Goal: Information Seeking & Learning: Learn about a topic

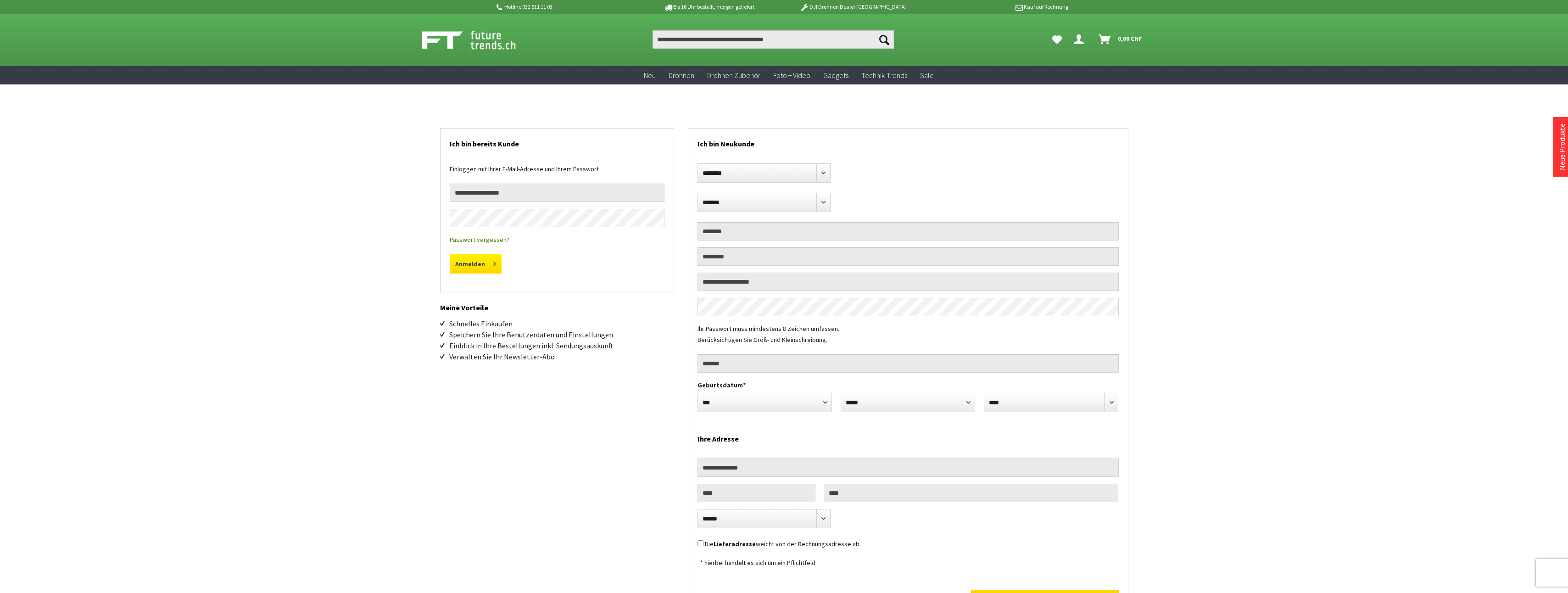
type input "**********"
click at [478, 259] on button "Anmelden" at bounding box center [475, 264] width 52 height 19
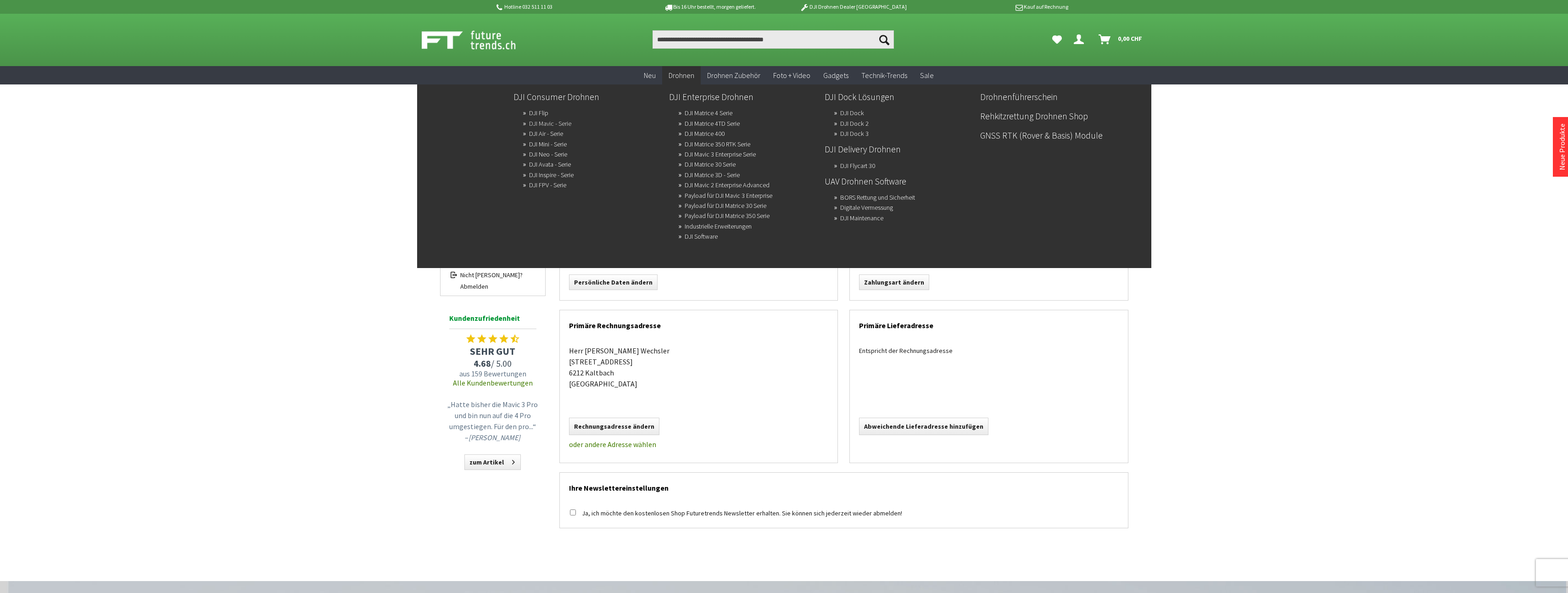
click at [550, 124] on link "DJI Mavic - Serie" at bounding box center [550, 123] width 42 height 13
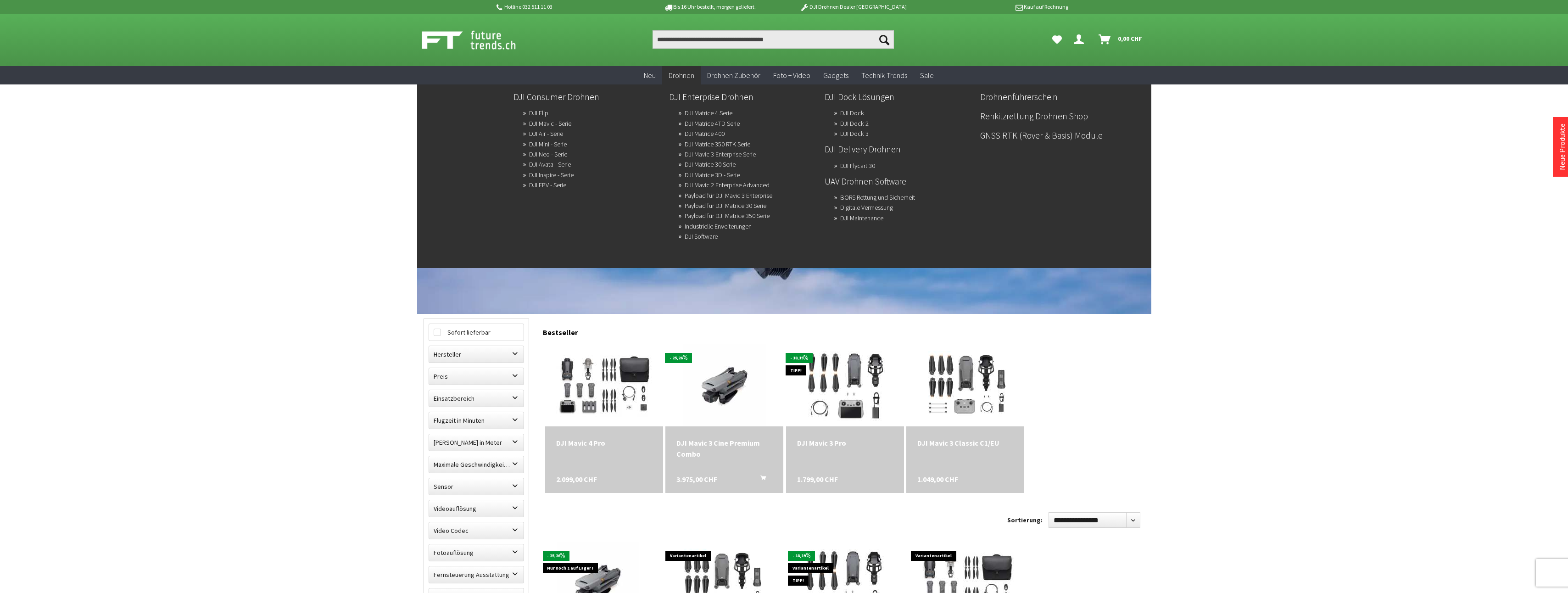
click at [718, 154] on link "DJI Mavic 3 Enterprise Serie" at bounding box center [720, 154] width 71 height 13
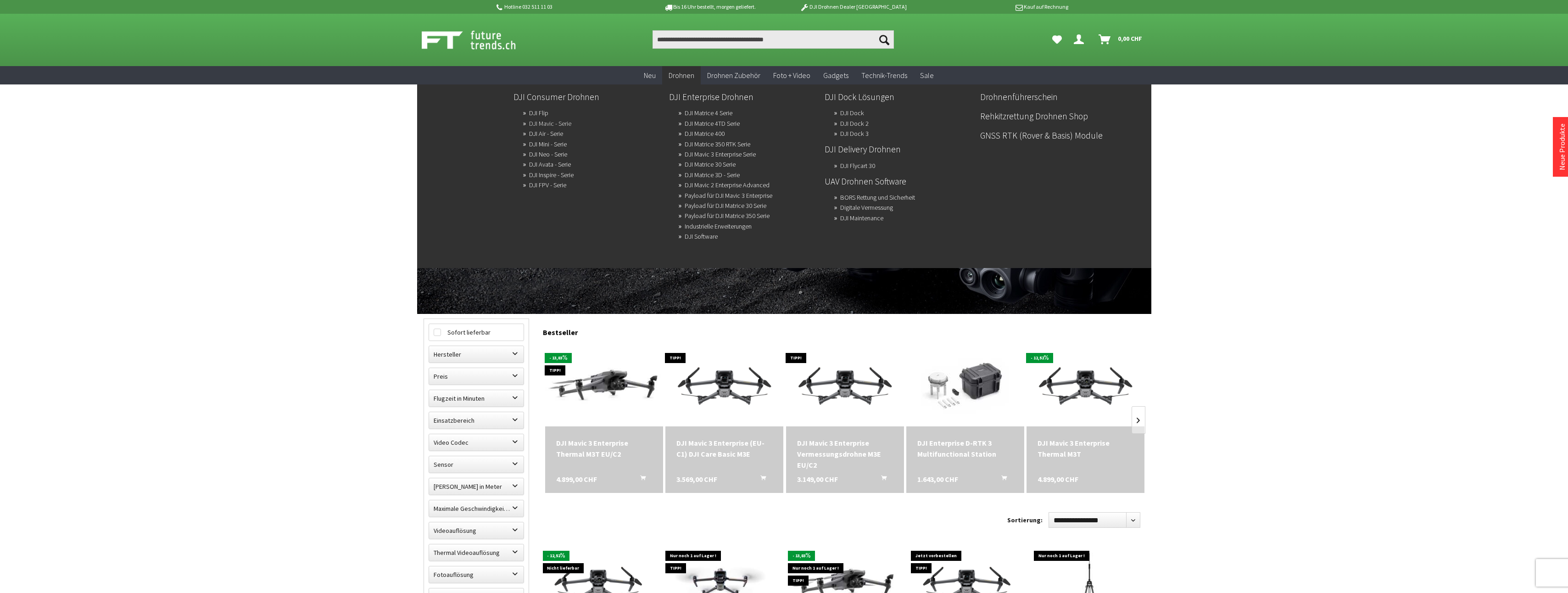
click at [543, 121] on link "DJI Mavic - Serie" at bounding box center [550, 123] width 42 height 13
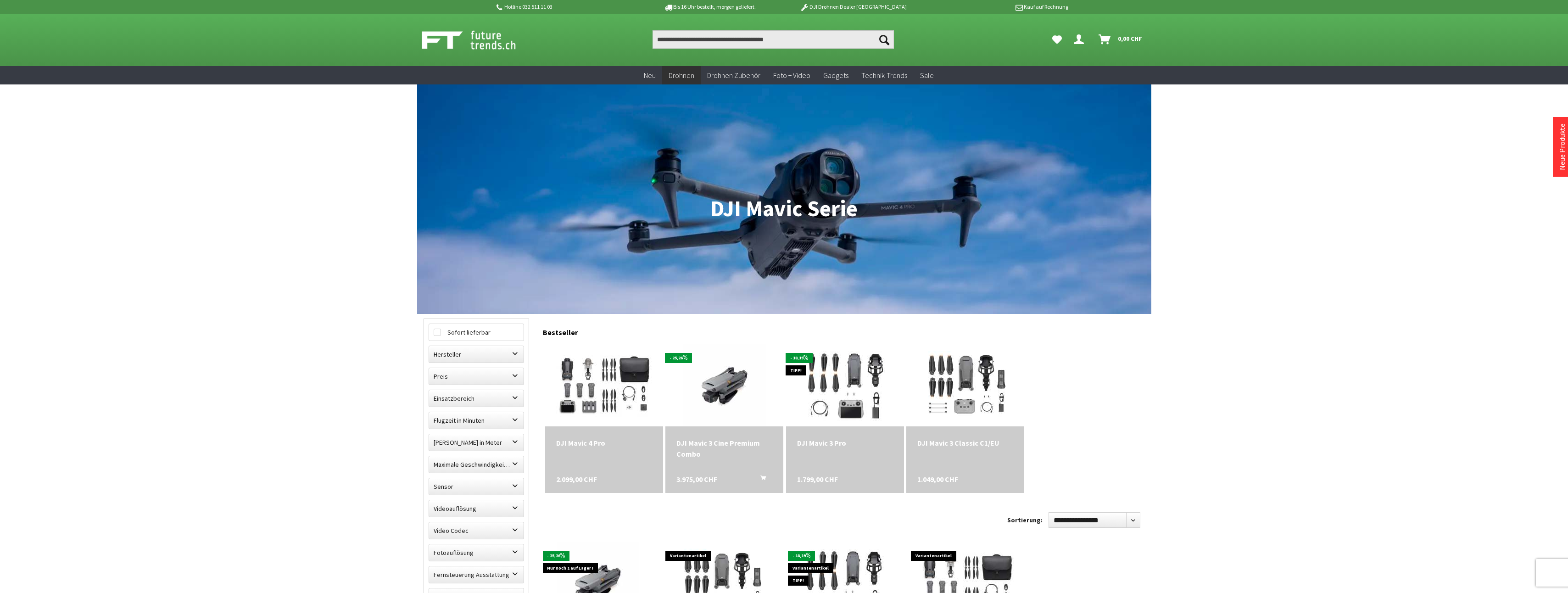
click at [827, 441] on div "DJI Mavic 3 Pro" at bounding box center [845, 443] width 96 height 11
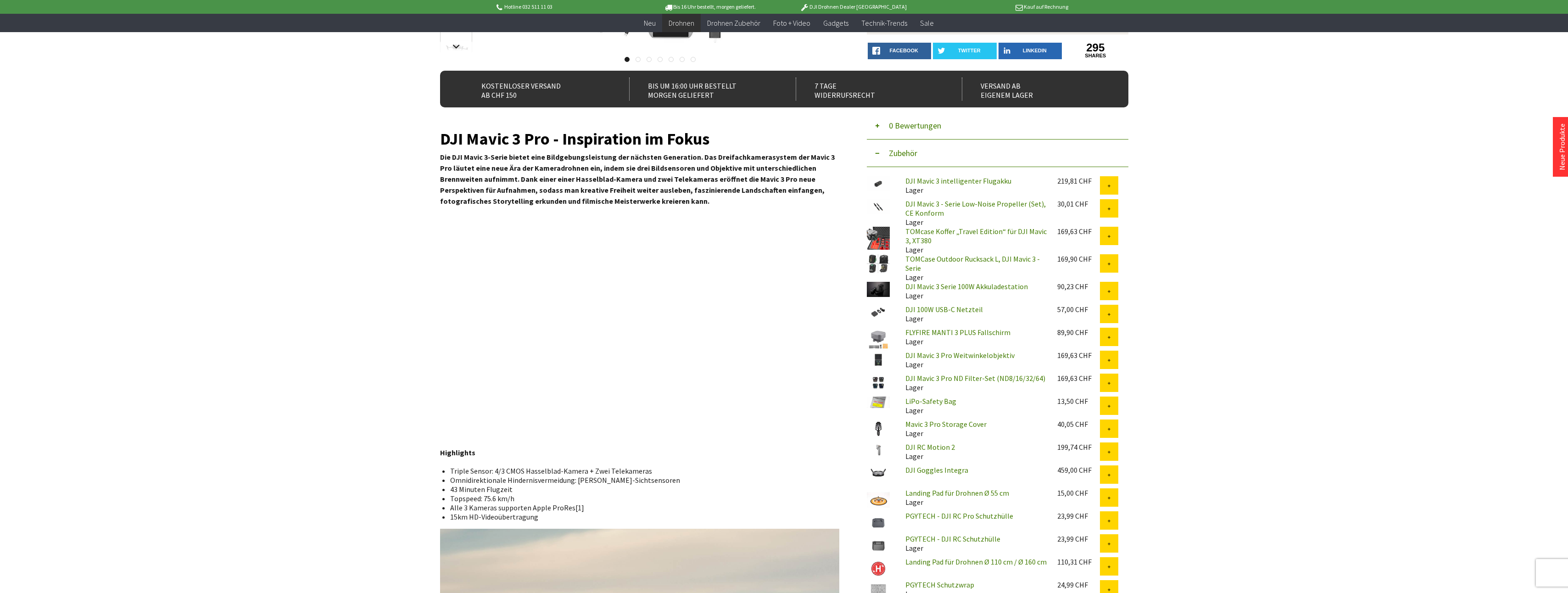
scroll to position [275, 0]
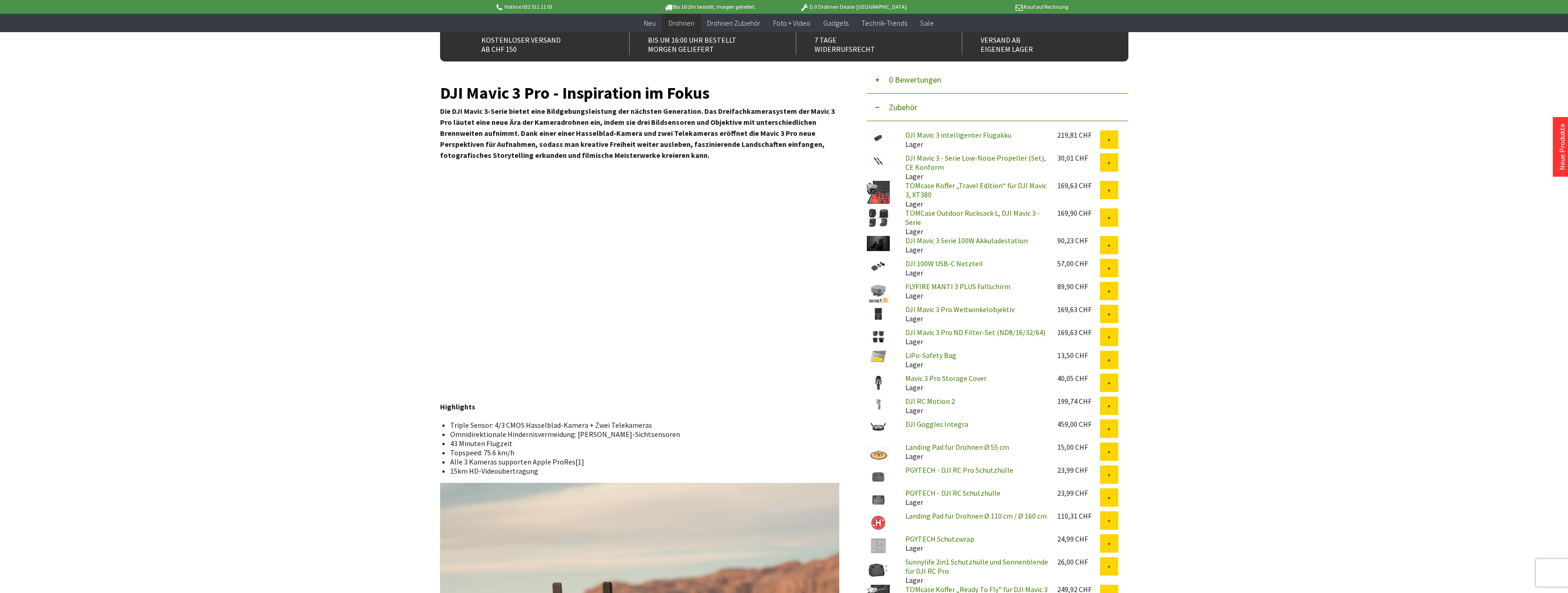
click at [945, 472] on link "PGYTECH - DJI RC Pro Schutzhülle" at bounding box center [959, 469] width 108 height 9
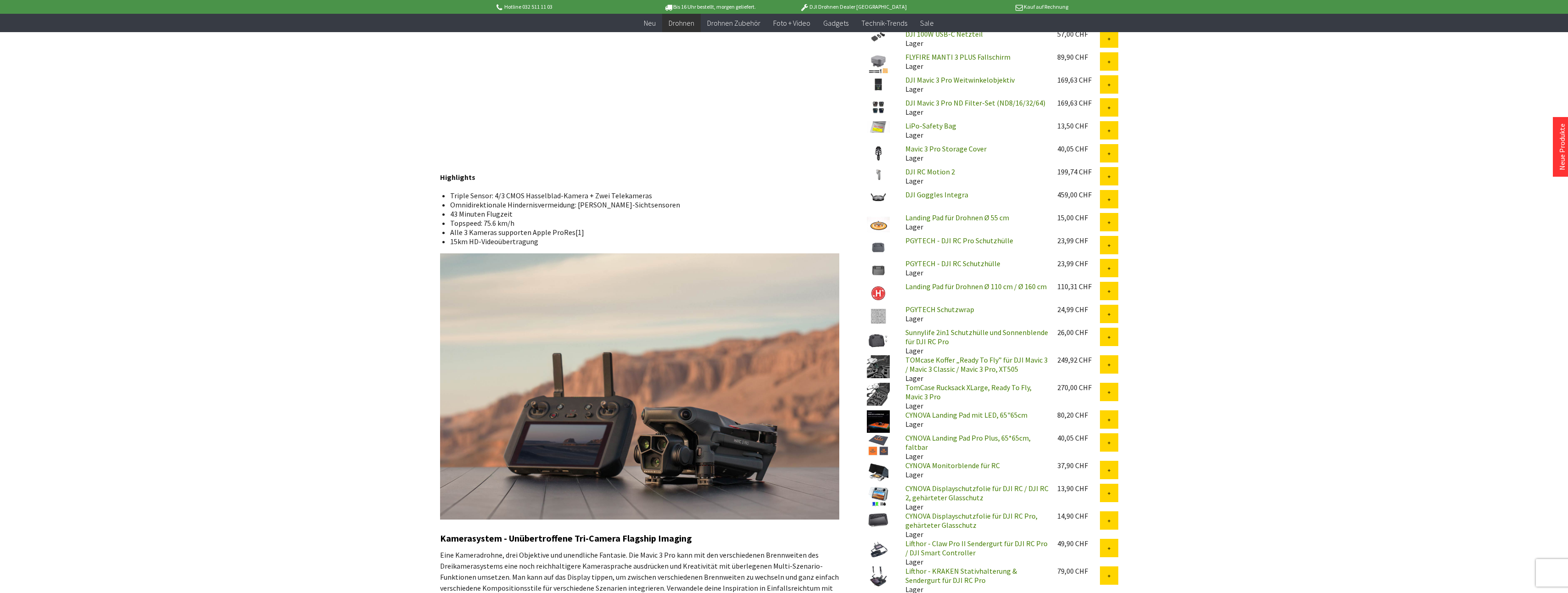
scroll to position [321, 0]
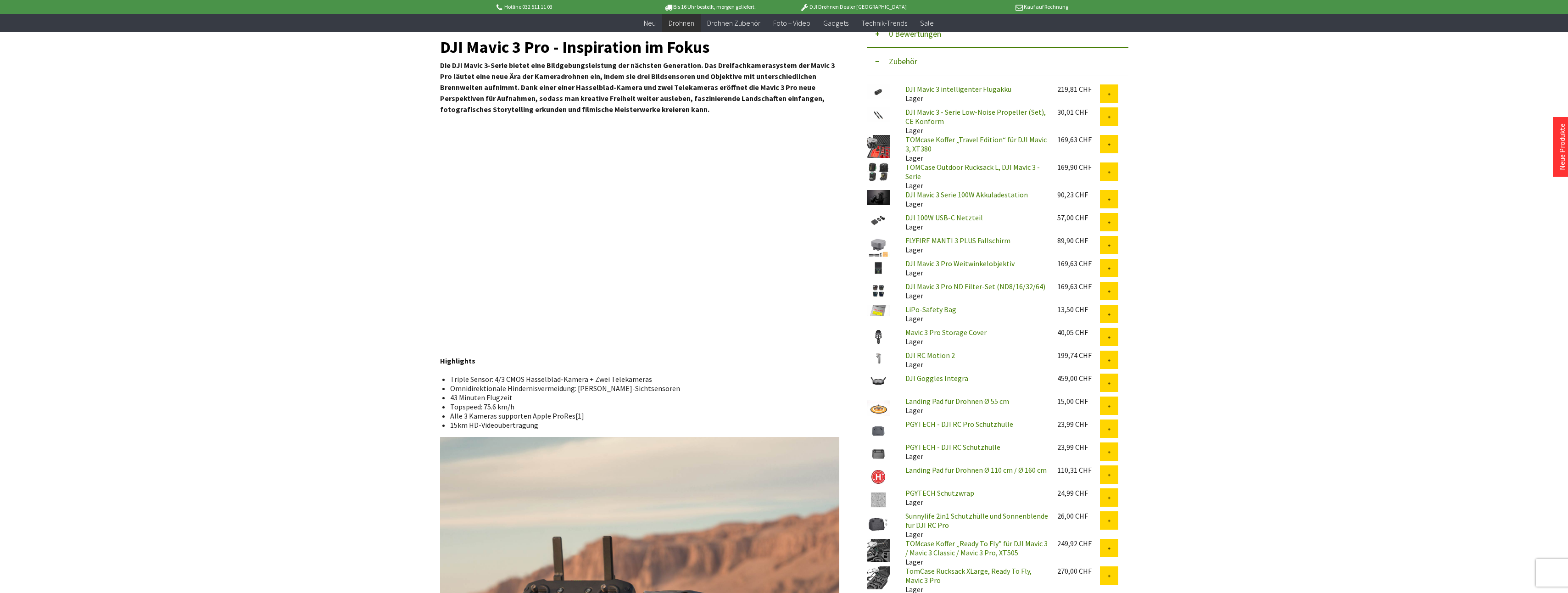
click at [838, 5] on p "DJI Drohnen Dealer [GEOGRAPHIC_DATA]" at bounding box center [853, 7] width 143 height 11
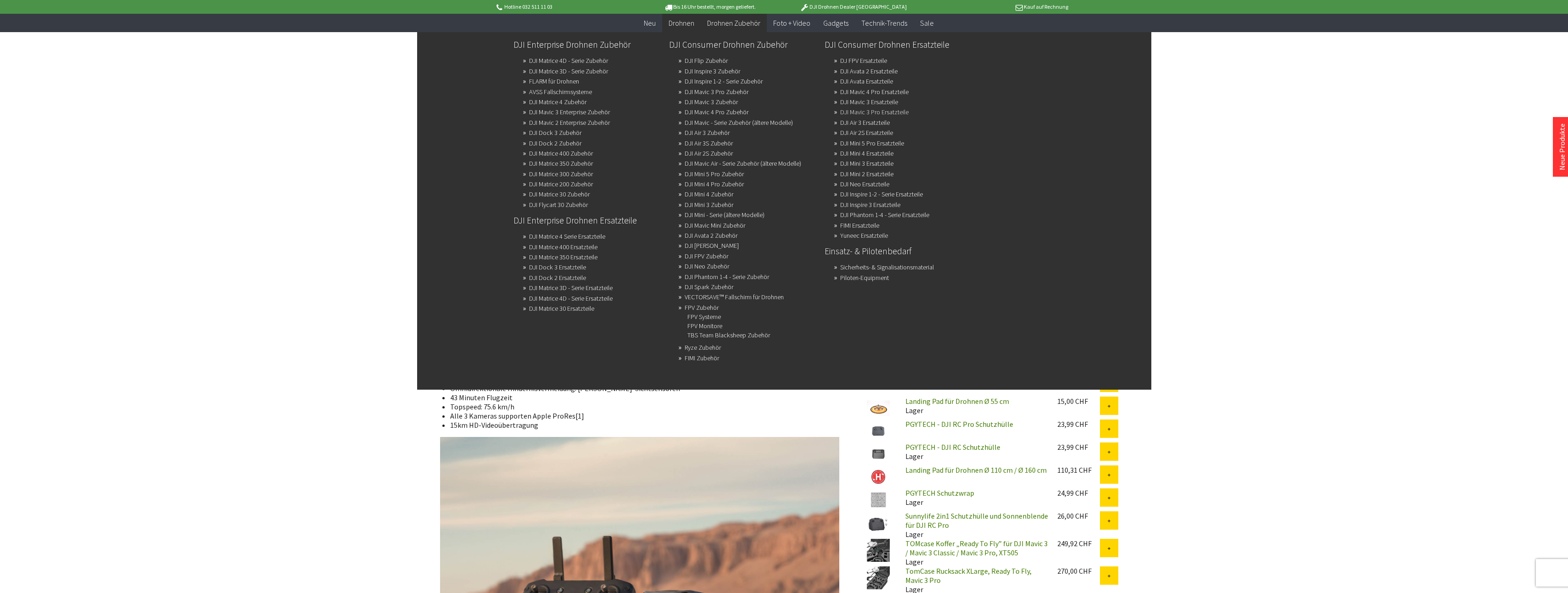
click at [863, 113] on link "DJI Mavic 3 Pro Ersatzteile" at bounding box center [874, 111] width 68 height 13
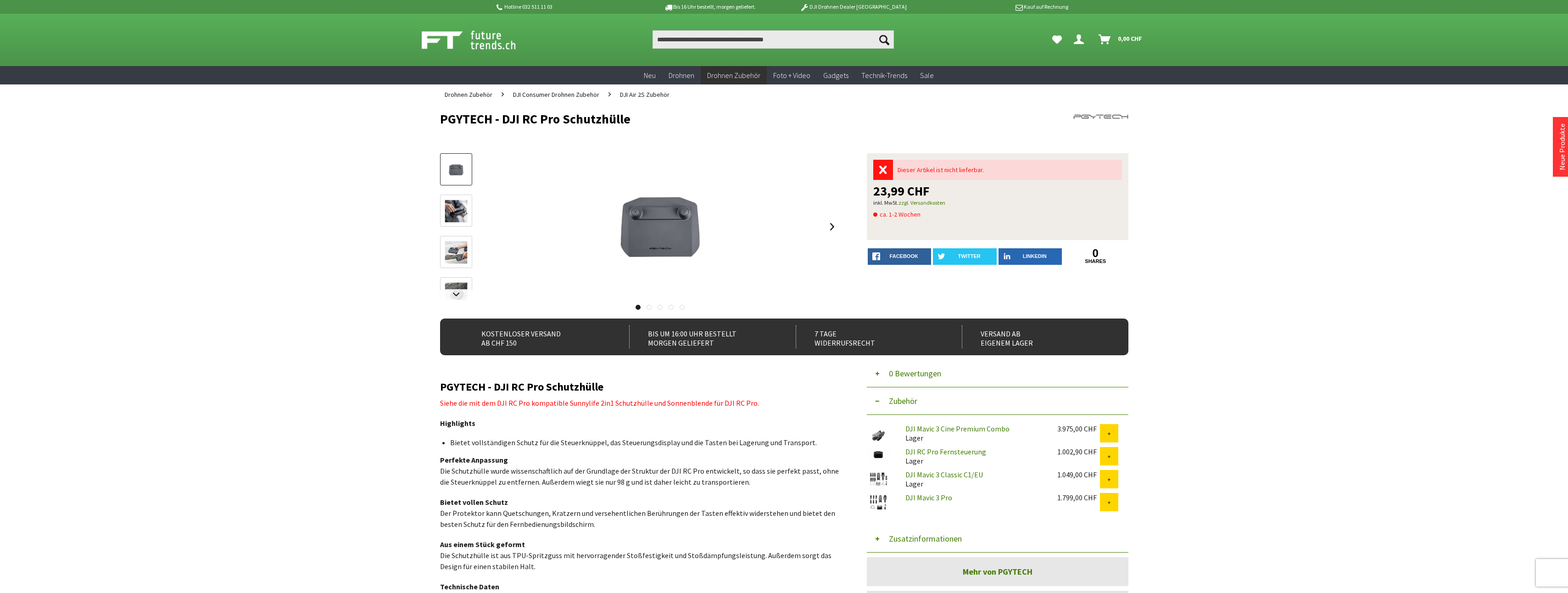
click at [456, 216] on img at bounding box center [456, 211] width 27 height 27
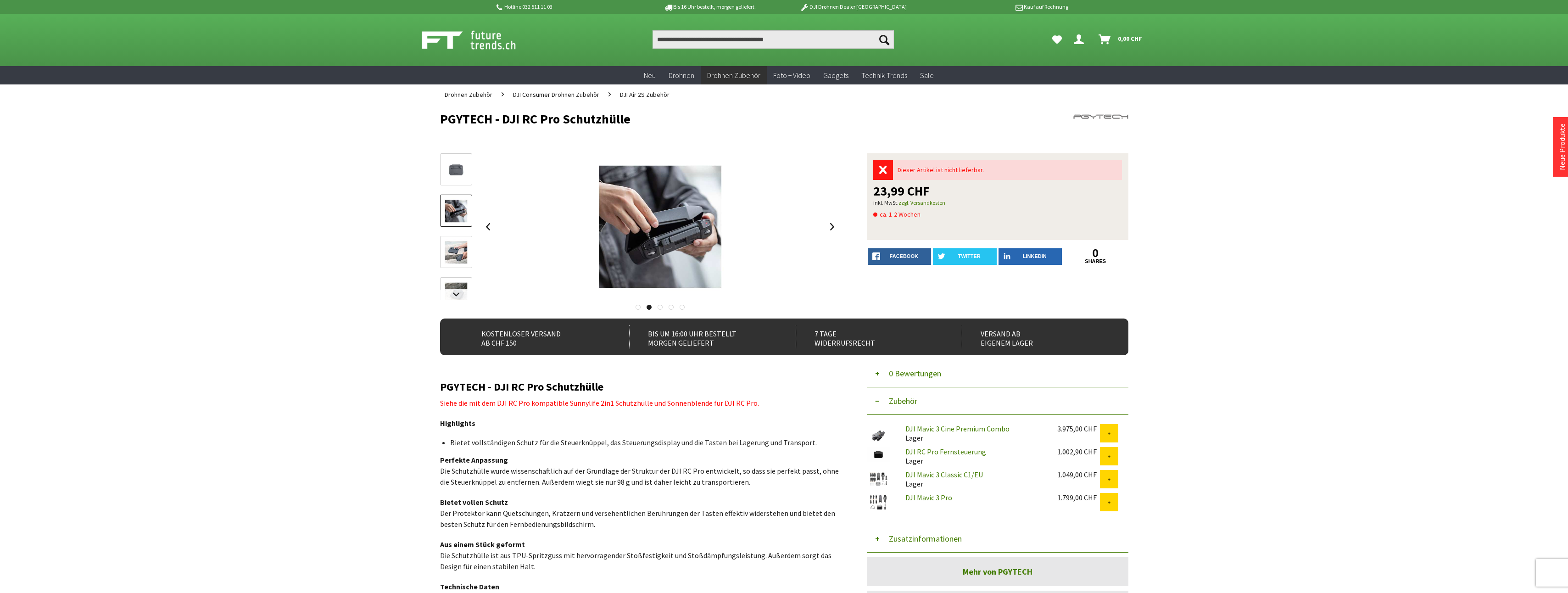
click at [457, 253] on img at bounding box center [456, 253] width 27 height 27
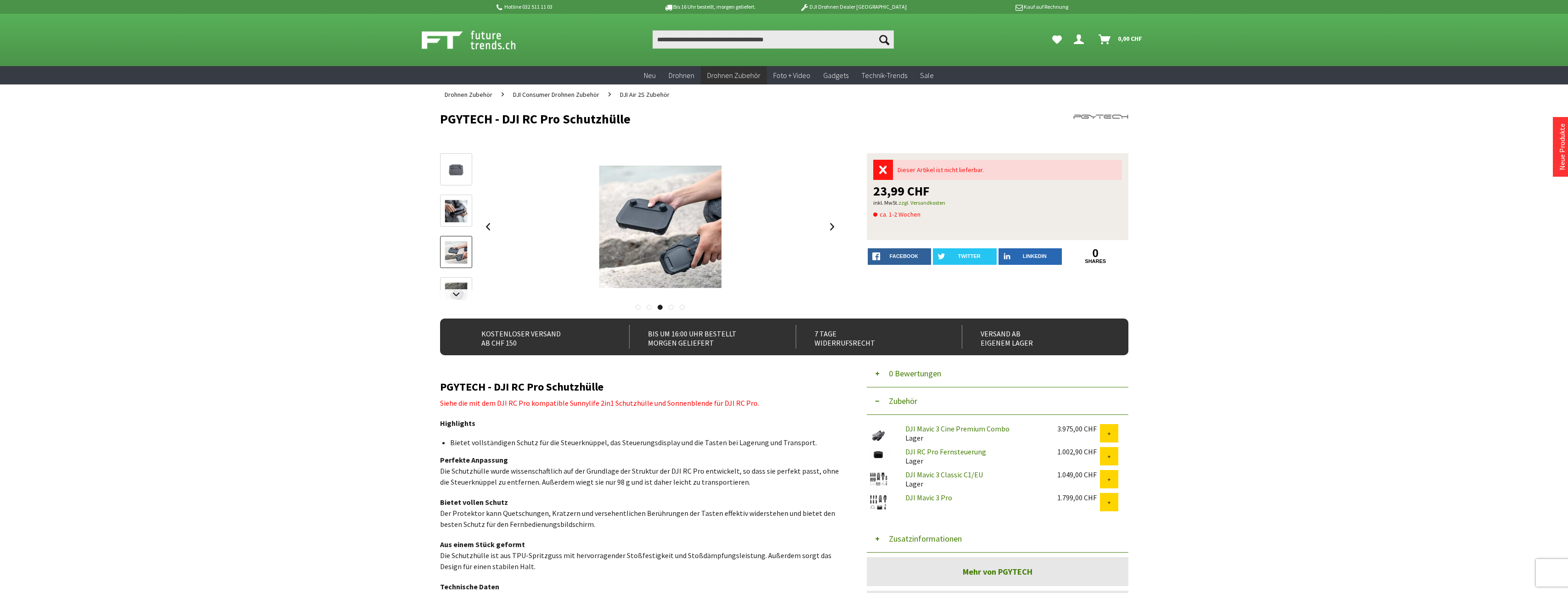
click at [459, 285] on img at bounding box center [456, 294] width 27 height 27
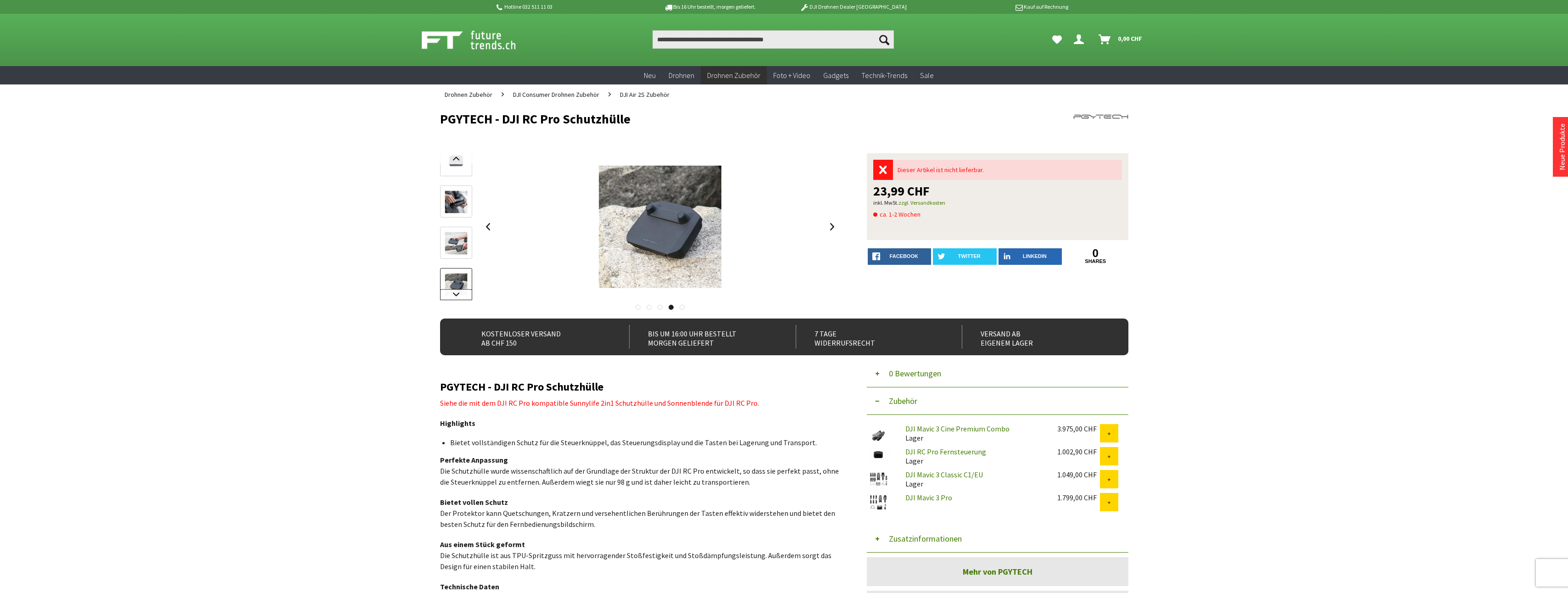
click at [458, 293] on link at bounding box center [456, 295] width 32 height 11
click at [457, 275] on img at bounding box center [456, 275] width 27 height 27
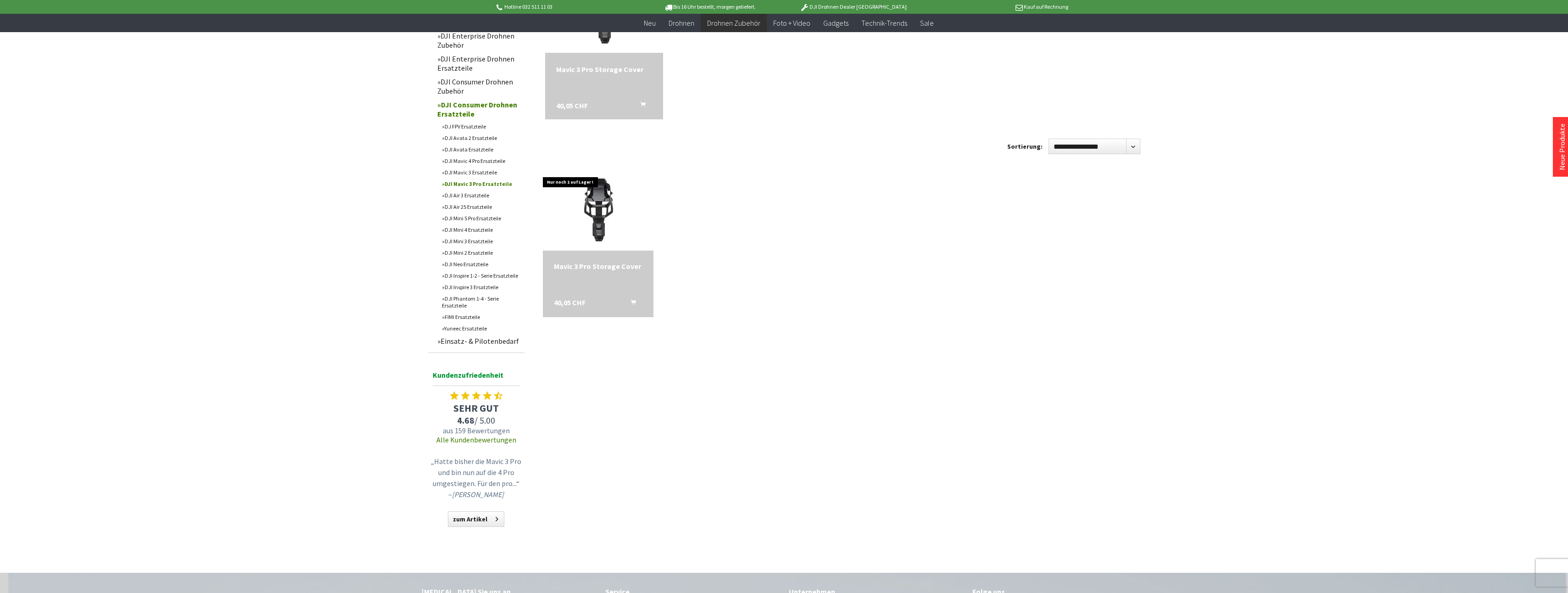
scroll to position [46, 0]
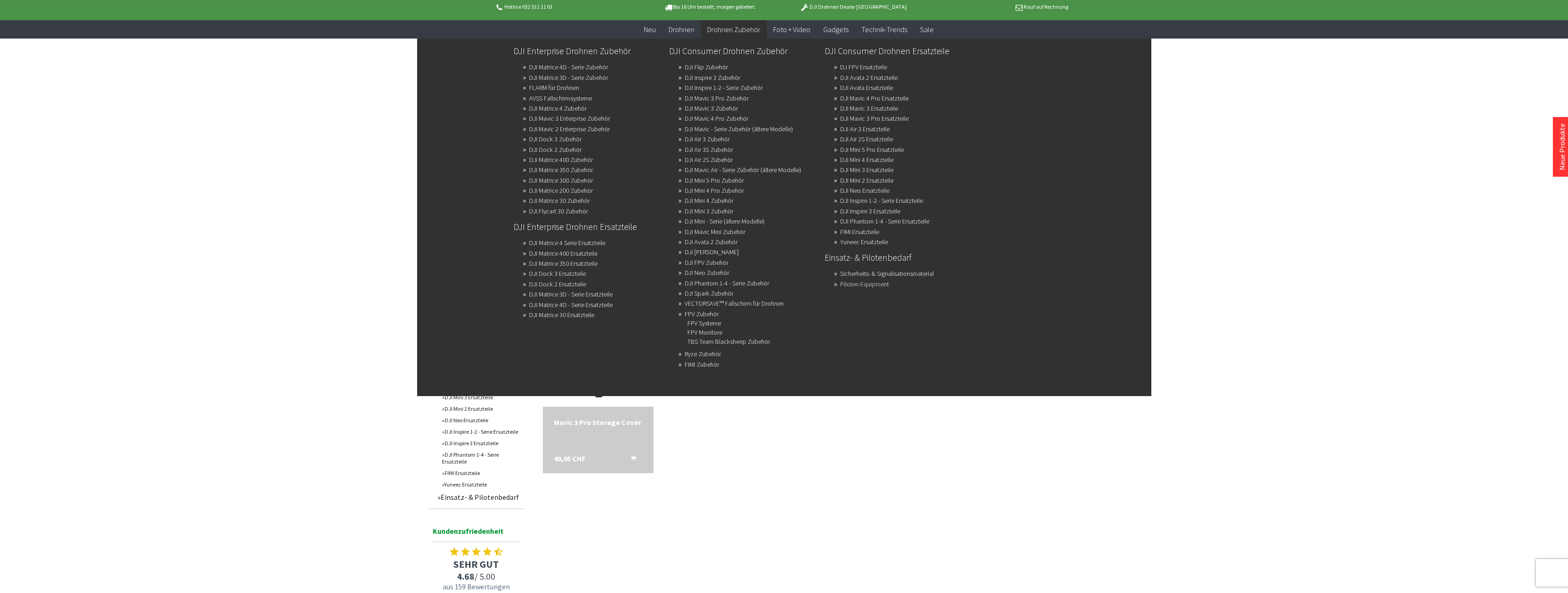
click at [861, 288] on link "Piloten-Equipment" at bounding box center [864, 284] width 49 height 13
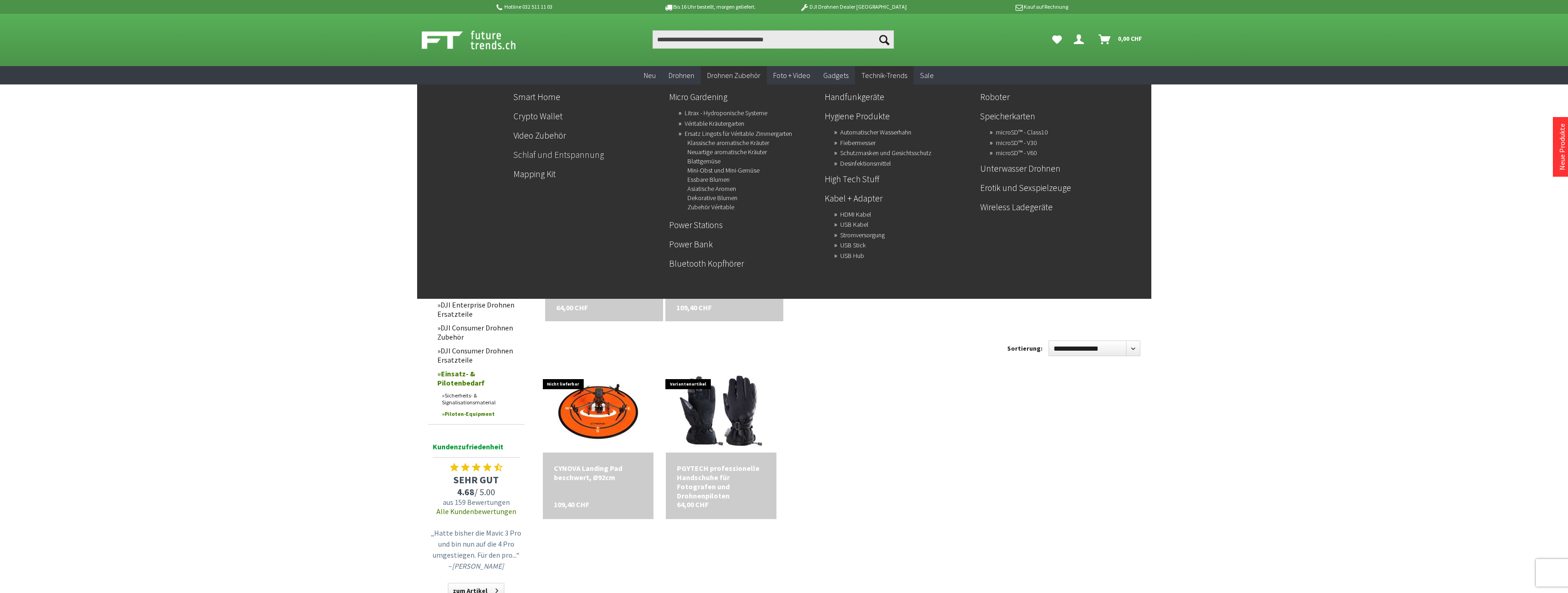
click at [572, 158] on link "Schlaf und Entspannung" at bounding box center [588, 155] width 149 height 16
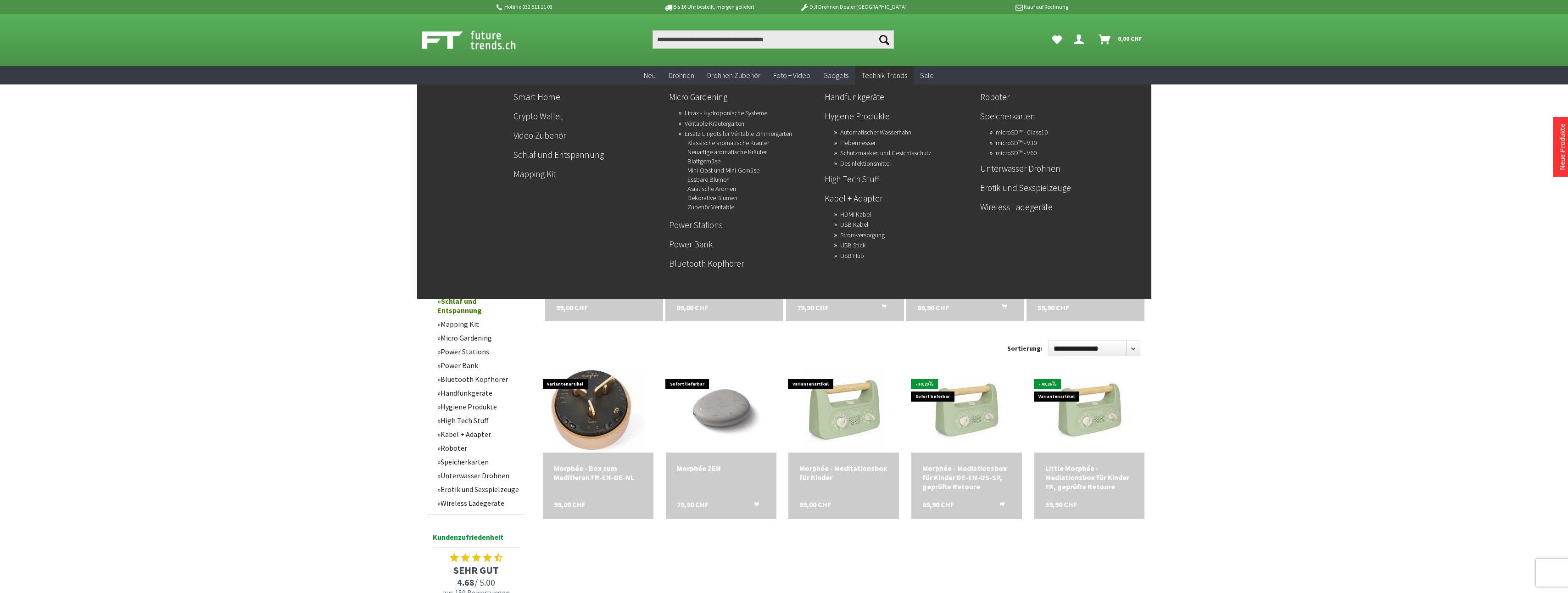
click at [697, 226] on link "Power Stations" at bounding box center [743, 225] width 149 height 16
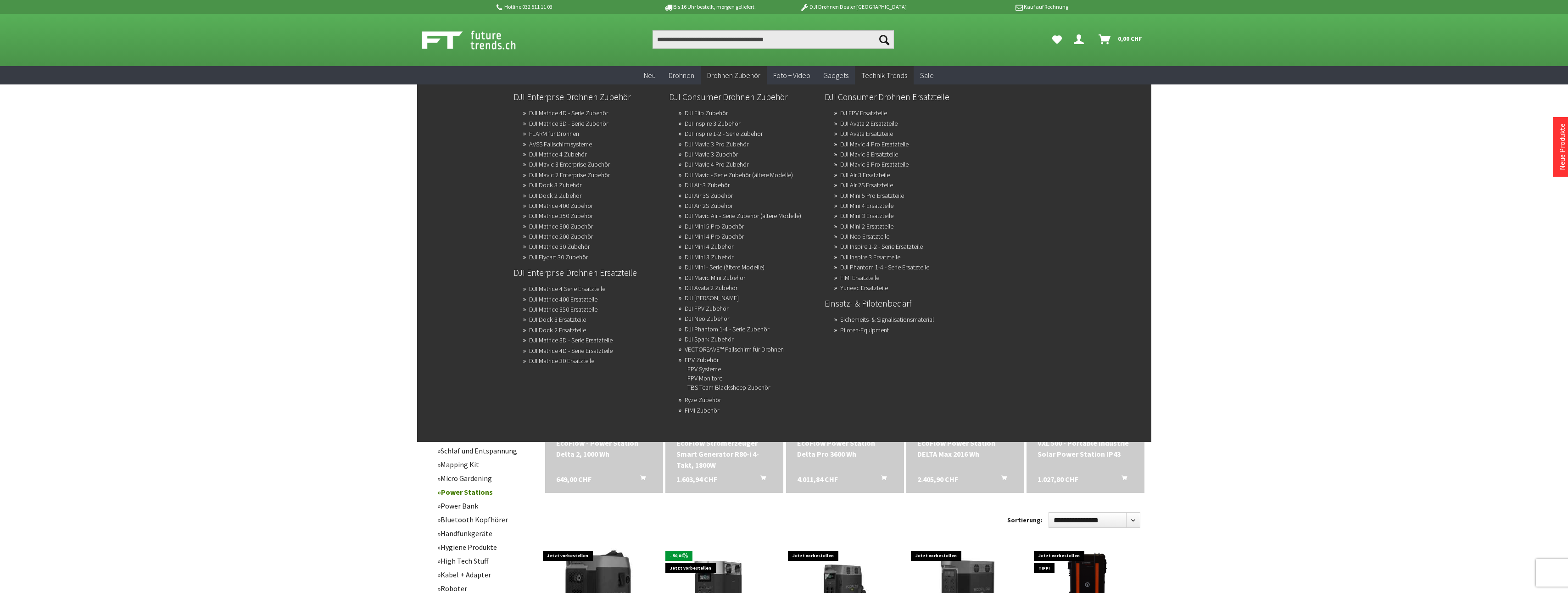
click at [712, 144] on link "DJI Mavic 3 Pro Zubehör" at bounding box center [716, 144] width 64 height 13
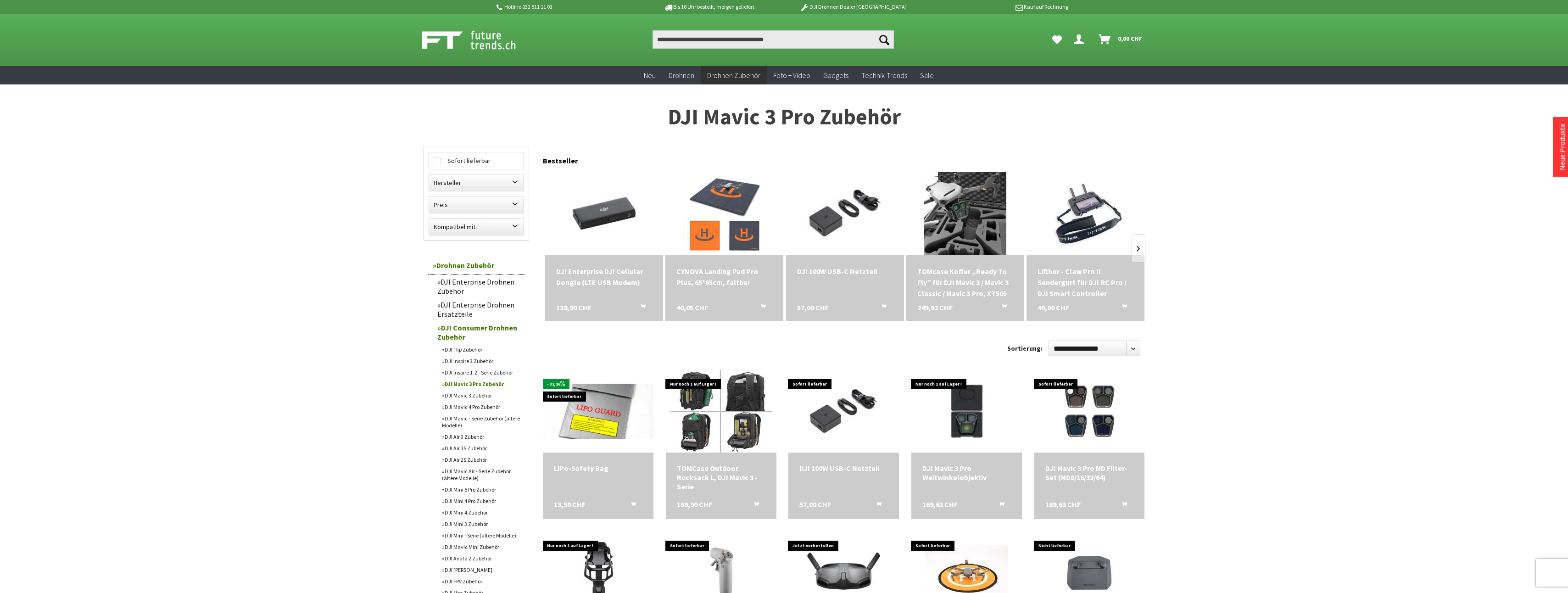
click at [587, 270] on div "DJI Enterprise DJI Cellular Dongle (LTE USB Modem)" at bounding box center [604, 276] width 96 height 22
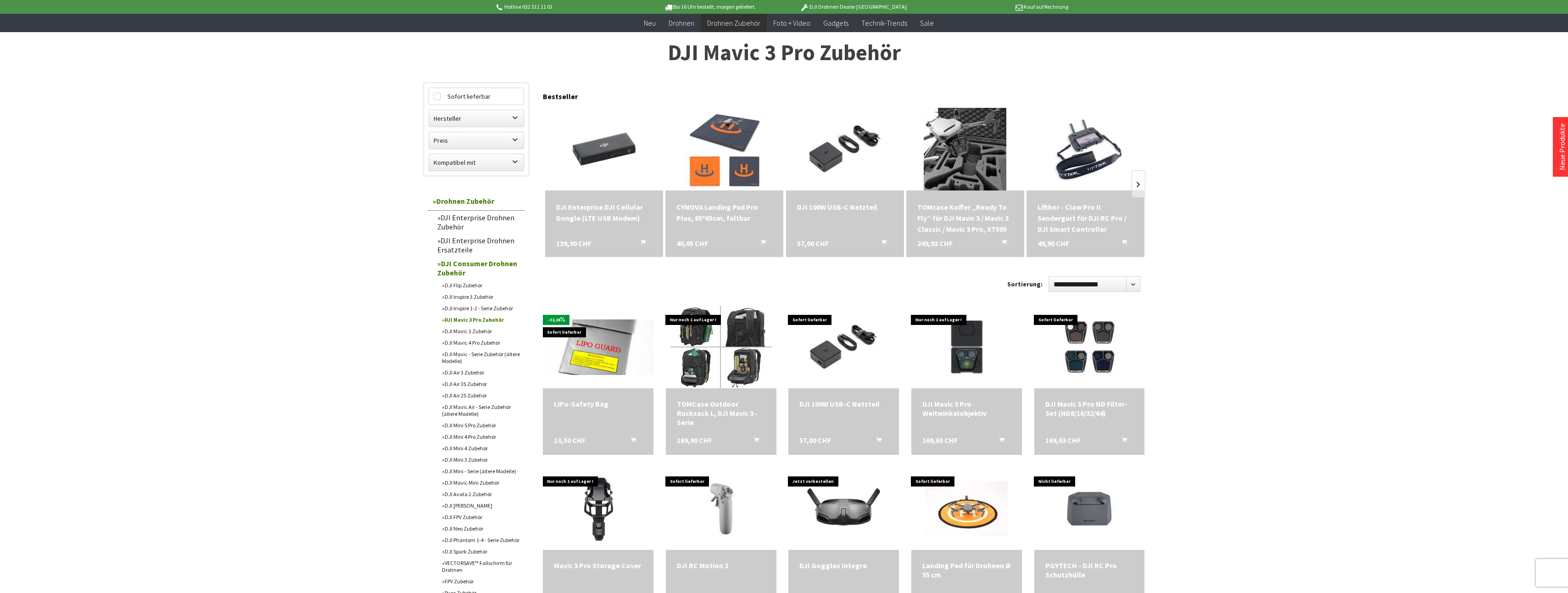
scroll to position [92, 0]
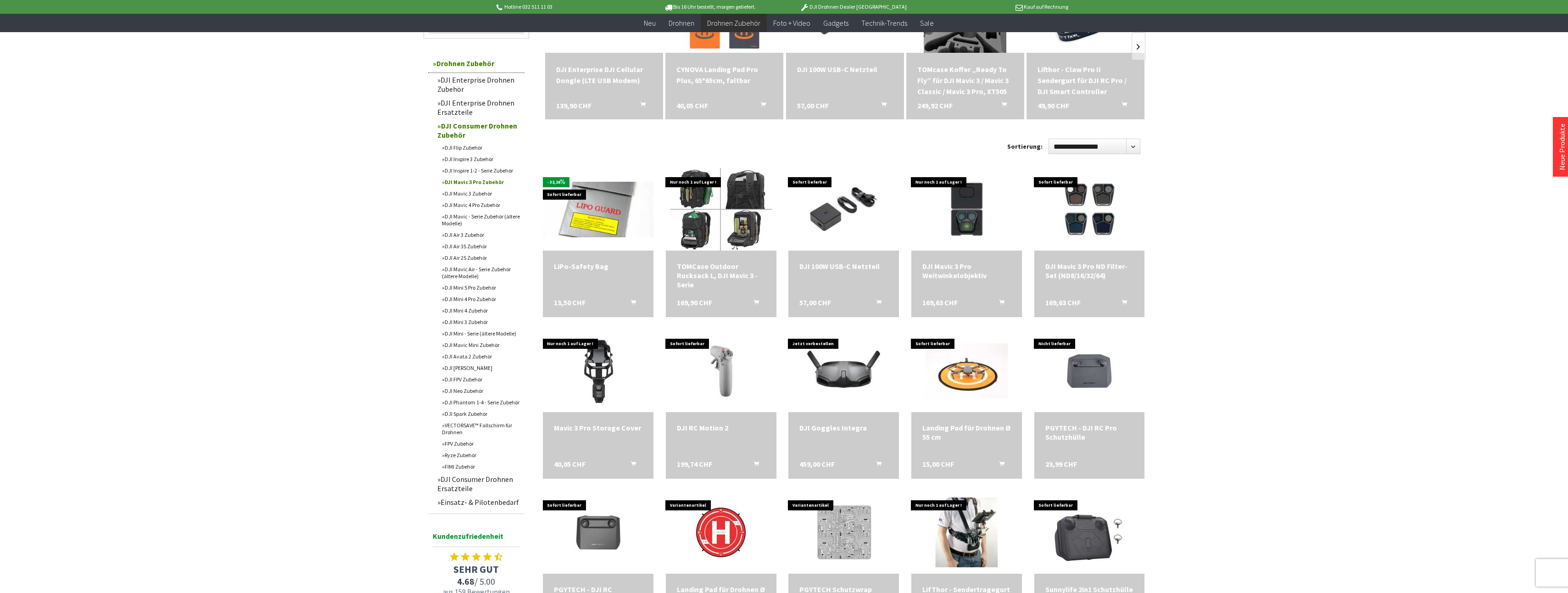
scroll to position [275, 0]
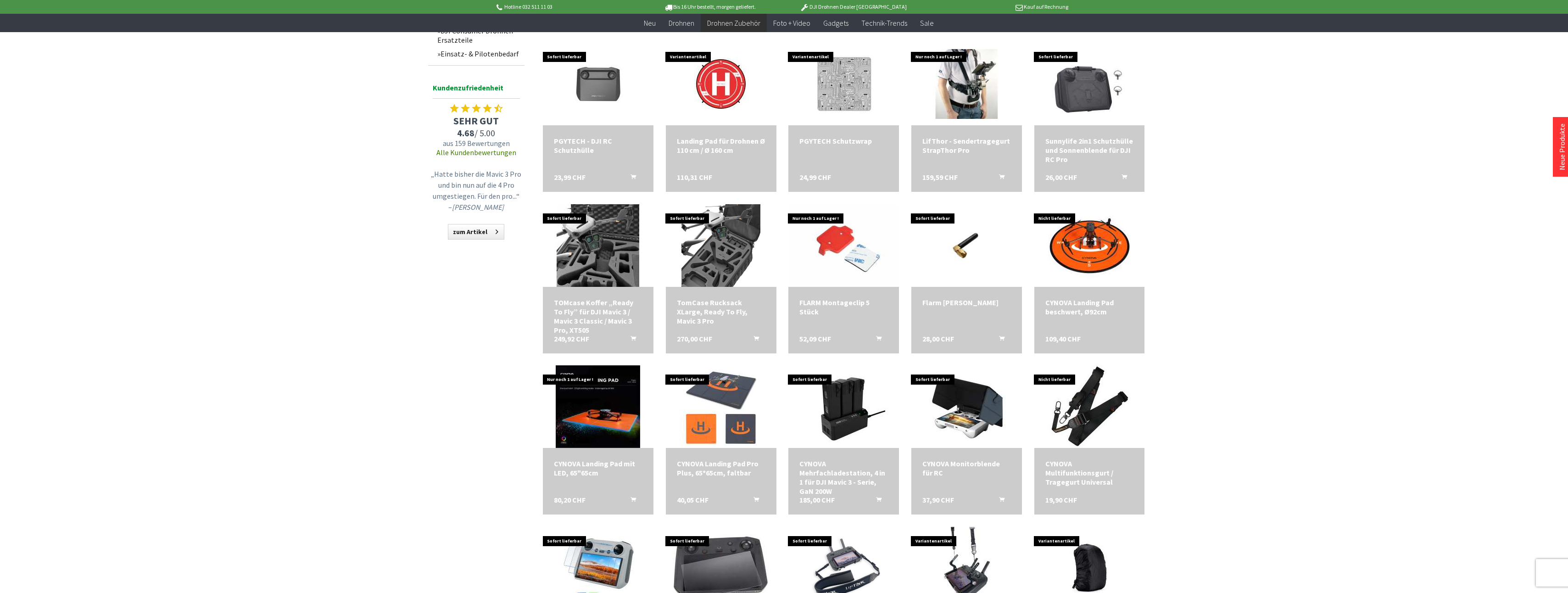
scroll to position [357, 0]
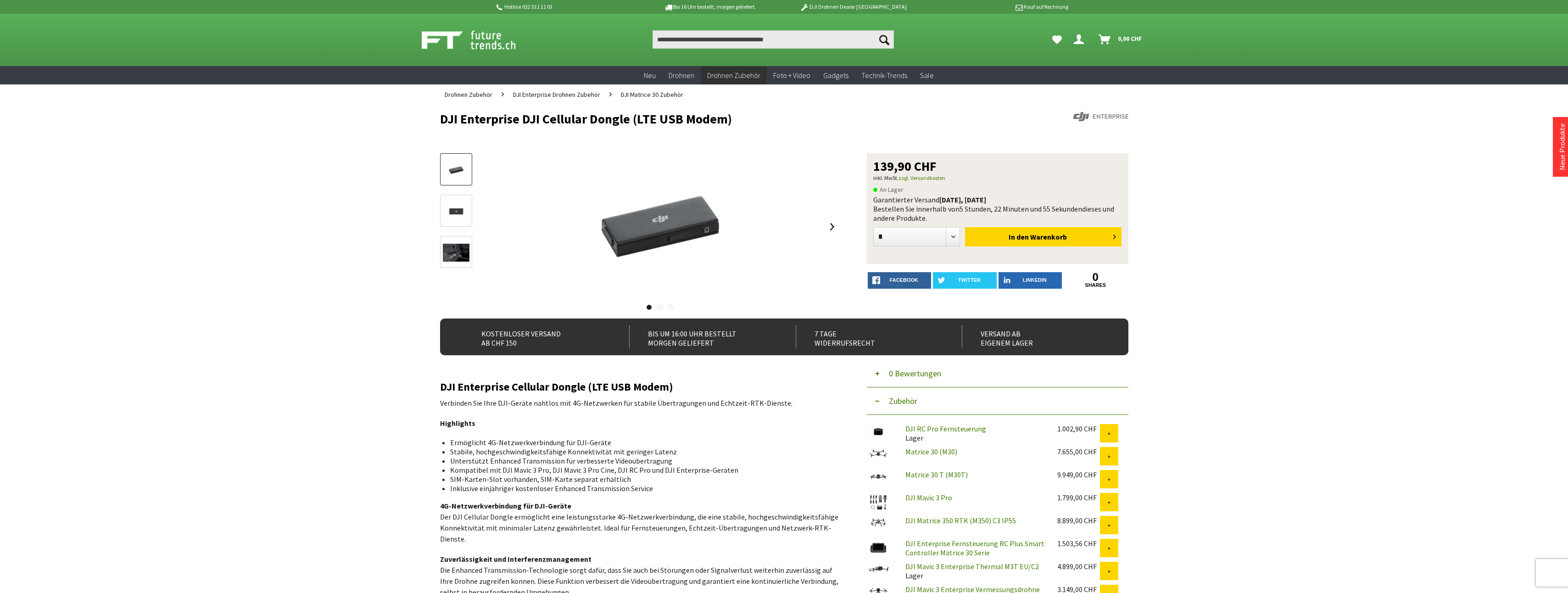
click at [450, 250] on img at bounding box center [456, 252] width 27 height 18
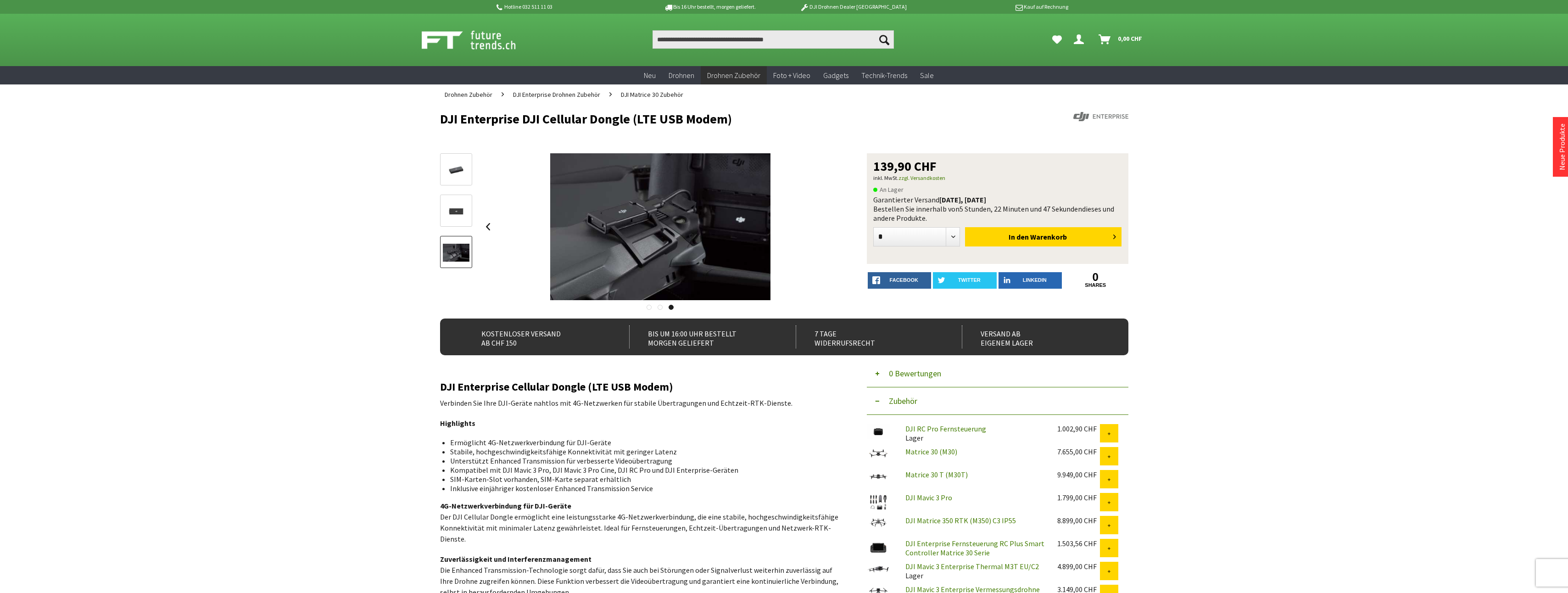
click at [462, 214] on img at bounding box center [456, 211] width 27 height 18
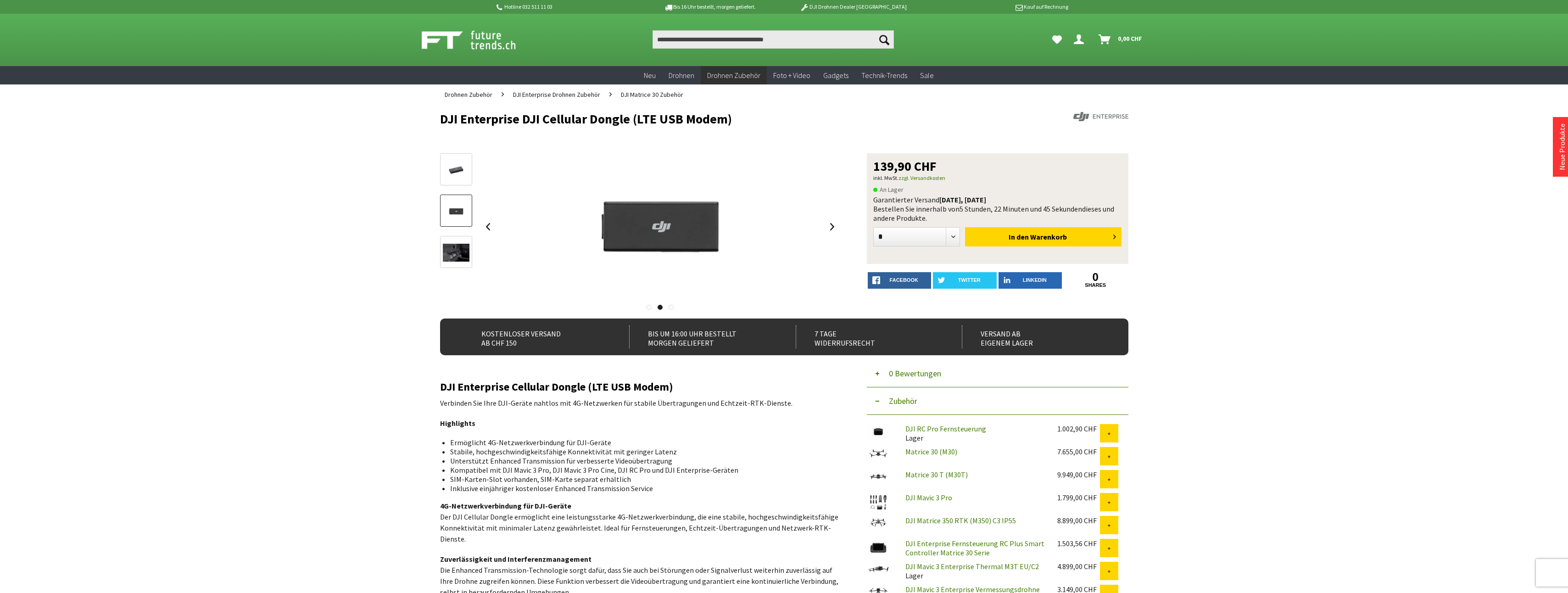
click at [461, 163] on img at bounding box center [456, 170] width 27 height 18
